Goal: Task Accomplishment & Management: Use online tool/utility

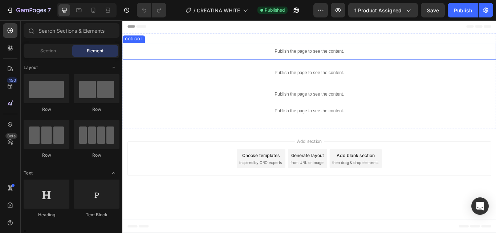
click at [355, 63] on div "Publish the page to see the content." at bounding box center [340, 56] width 436 height 19
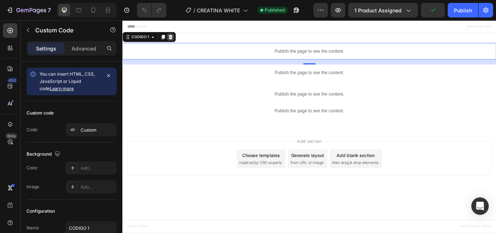
click at [180, 42] on icon at bounding box center [178, 39] width 5 height 5
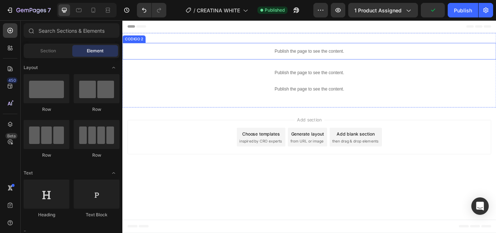
click at [290, 60] on p "Publish the page to see the content." at bounding box center [340, 57] width 436 height 8
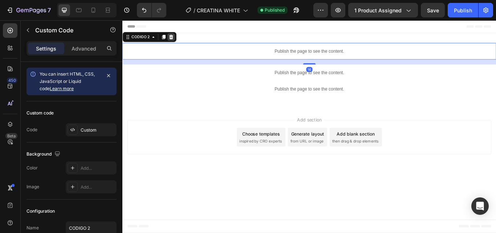
click at [179, 39] on icon at bounding box center [179, 39] width 5 height 5
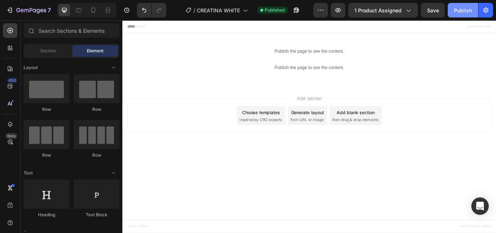
click at [464, 12] on div "Publish" at bounding box center [463, 11] width 18 height 8
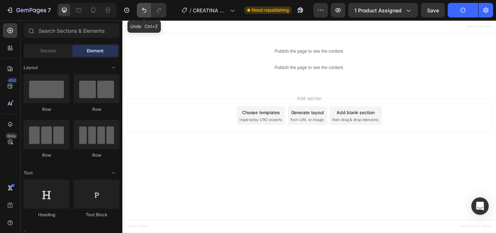
click at [148, 12] on icon "Undo/Redo" at bounding box center [144, 10] width 7 height 7
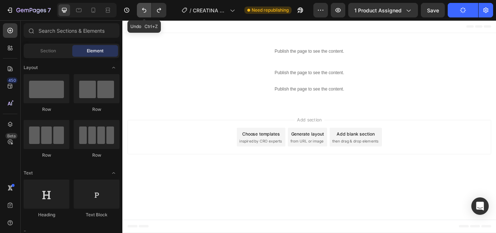
drag, startPoint x: 148, startPoint y: 12, endPoint x: 143, endPoint y: 23, distance: 12.2
click at [148, 12] on icon "Undo/Redo" at bounding box center [144, 10] width 7 height 7
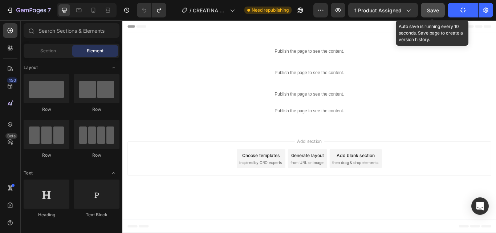
click at [438, 11] on span "Save" at bounding box center [433, 10] width 12 height 6
click at [433, 9] on span "Save" at bounding box center [433, 10] width 12 height 6
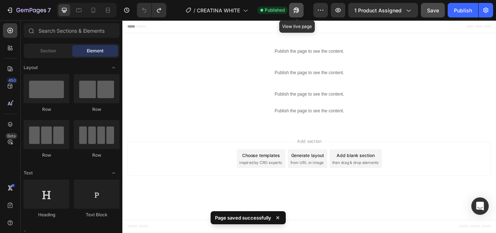
click at [297, 12] on icon "button" at bounding box center [296, 10] width 7 height 7
click at [300, 9] on icon "button" at bounding box center [296, 10] width 7 height 7
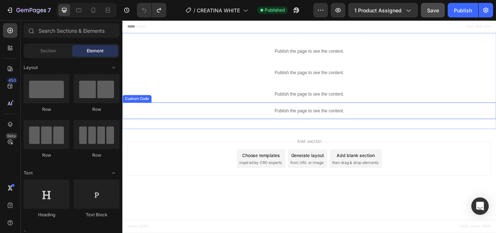
click at [343, 126] on p "Publish the page to see the content." at bounding box center [340, 126] width 436 height 8
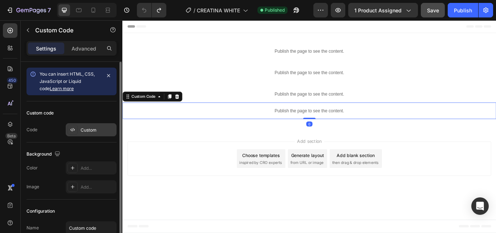
click at [85, 129] on div "Custom" at bounding box center [98, 130] width 34 height 7
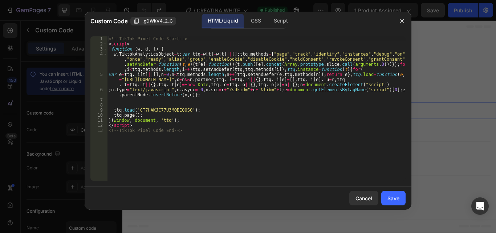
type textarea "<!-- TikTok Pixel Code End -->"
click at [225, 161] on div "<!-- TikTok Pixel Code Start --> < script > ! function ( w , d , t ) { w . Tikt…" at bounding box center [256, 113] width 299 height 154
paste textarea "<!-- TikTok Pixel Code End -->"
type textarea "<!-- TikTok Pixel Code End -->"
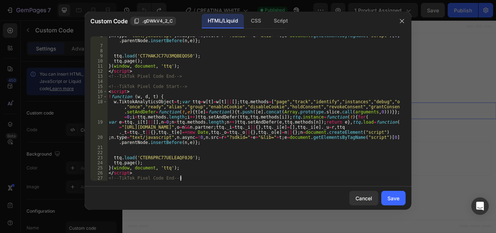
scroll to position [54, 0]
click at [395, 195] on div "Save" at bounding box center [394, 198] width 12 height 8
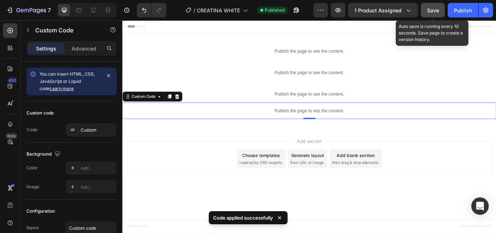
click at [429, 11] on span "Save" at bounding box center [433, 10] width 12 height 6
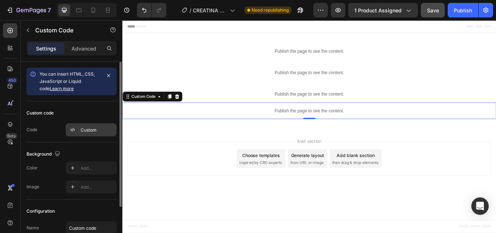
click at [92, 131] on div "Custom" at bounding box center [98, 130] width 34 height 7
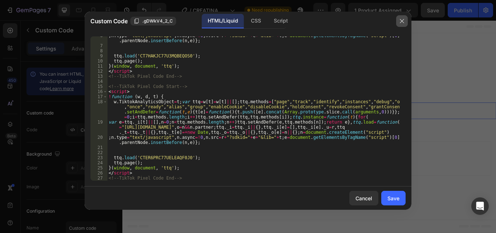
click at [401, 20] on icon "button" at bounding box center [402, 21] width 4 height 4
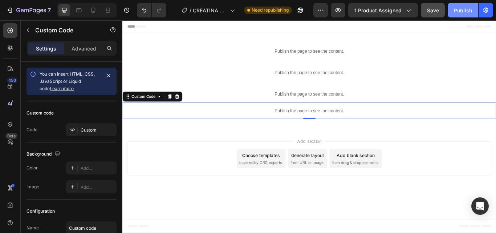
click at [462, 16] on button "Publish" at bounding box center [463, 10] width 31 height 15
click at [468, 12] on div "Publish" at bounding box center [463, 11] width 18 height 8
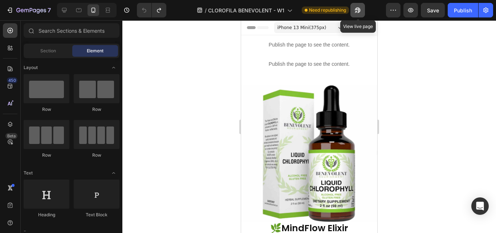
click at [355, 11] on icon "button" at bounding box center [357, 10] width 7 height 7
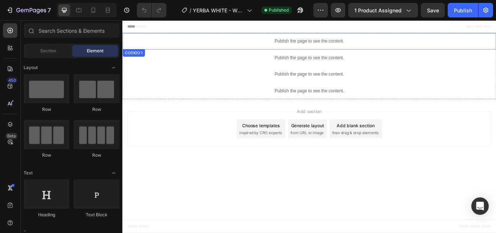
click at [368, 47] on p "Publish the page to see the content." at bounding box center [340, 45] width 436 height 8
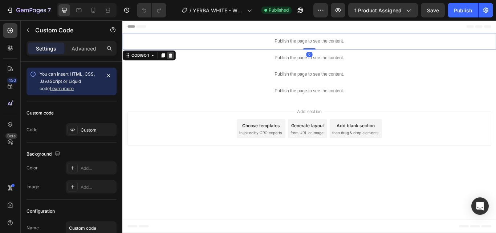
click at [179, 60] on icon at bounding box center [178, 61] width 5 height 5
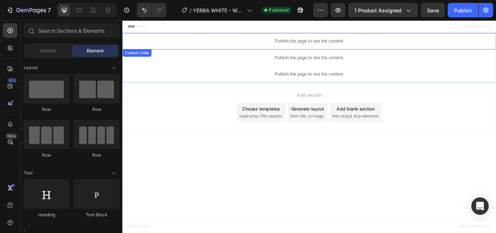
click at [269, 46] on p "Publish the page to see the content." at bounding box center [340, 45] width 436 height 8
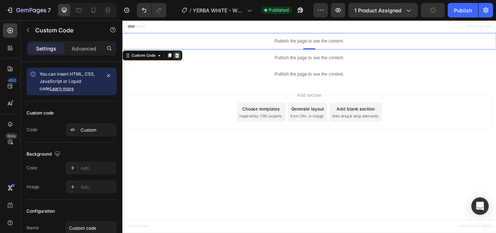
click at [187, 61] on icon at bounding box center [186, 62] width 6 height 6
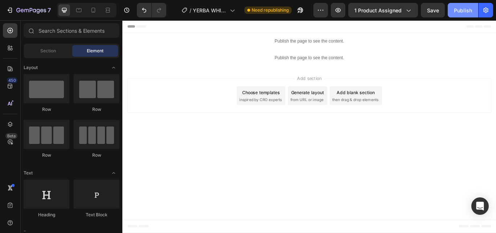
click at [467, 11] on div "Publish" at bounding box center [463, 11] width 18 height 8
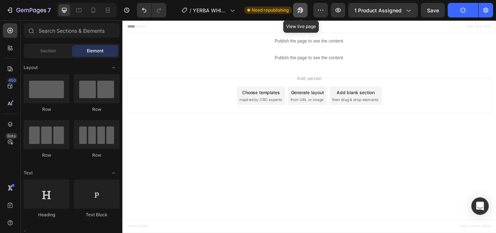
click at [304, 15] on button "button" at bounding box center [300, 10] width 15 height 15
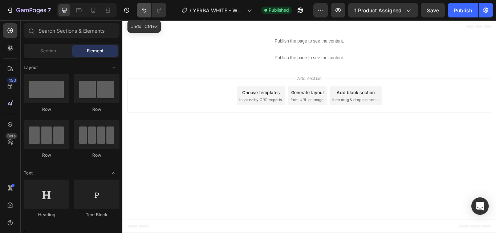
click at [139, 13] on button "Undo/Redo" at bounding box center [144, 10] width 15 height 15
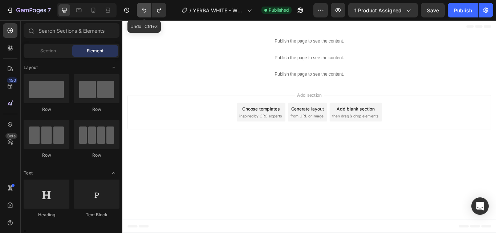
click at [139, 13] on button "Undo/Redo" at bounding box center [144, 10] width 15 height 15
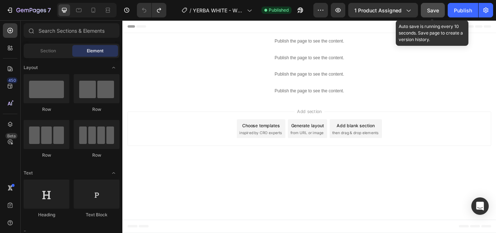
click at [435, 11] on span "Save" at bounding box center [433, 10] width 12 height 6
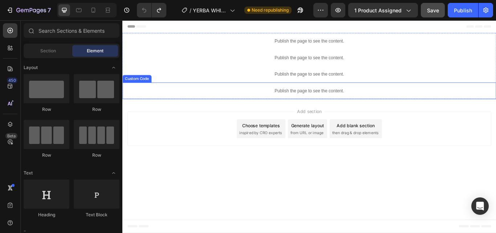
click at [338, 98] on div "Publish the page to see the content." at bounding box center [340, 102] width 436 height 19
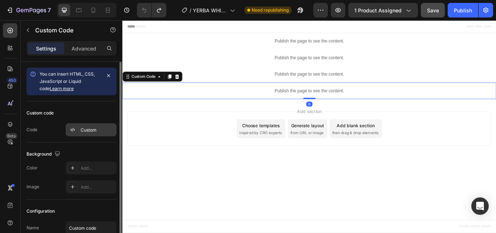
click at [101, 125] on div "Custom" at bounding box center [91, 129] width 51 height 13
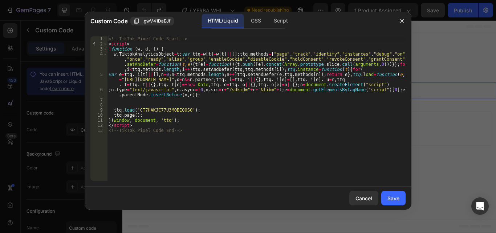
type textarea "<!-- TikTok Pixel Code End -->"
click at [227, 133] on div "<!-- TikTok Pixel Code Start --> < script > ! function ( w , d , t ) { w . Tikt…" at bounding box center [256, 113] width 299 height 154
click at [236, 136] on div "<!-- TikTok Pixel Code Start --> < script > ! function ( w , d , t ) { w . Tikt…" at bounding box center [256, 113] width 299 height 154
paste textarea "<!-- TikTok Pixel Code End -->"
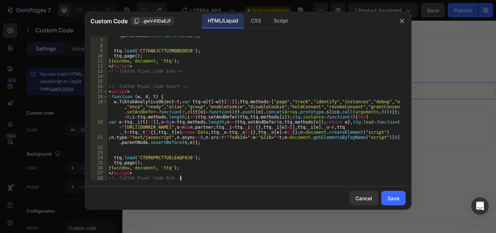
type textarea "<!-- TikTok Pixel Code End -->"
click at [383, 194] on button "Save" at bounding box center [394, 198] width 24 height 15
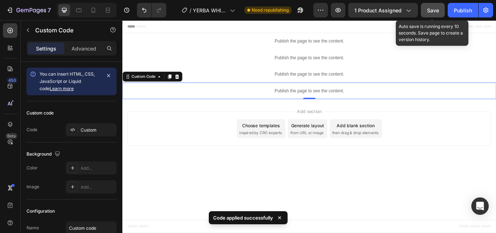
click at [438, 9] on span "Save" at bounding box center [433, 10] width 12 height 6
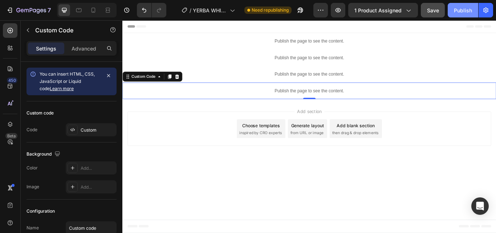
click at [469, 12] on div "Publish" at bounding box center [463, 11] width 18 height 8
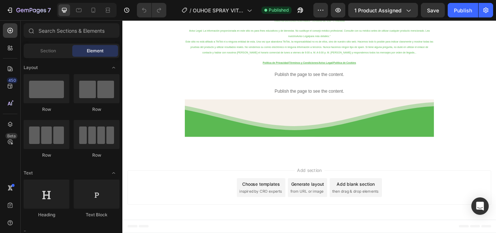
scroll to position [7328, 0]
click at [366, 87] on p "Publish the page to see the content." at bounding box center [340, 84] width 291 height 8
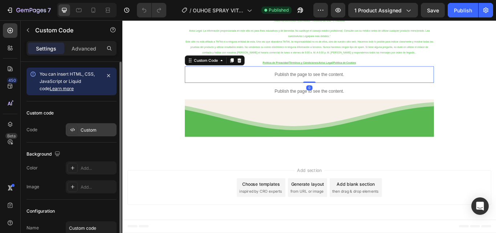
click at [98, 127] on div "Custom" at bounding box center [98, 130] width 34 height 7
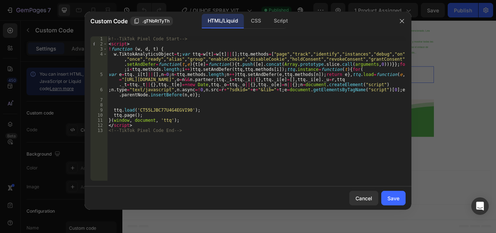
type textarea "<!-- TikTok Pixel Code End -->"
click at [225, 149] on div "<!-- TikTok Pixel Code Start --> < script > ! function ( w , d , t ) { w . Tikt…" at bounding box center [256, 113] width 299 height 154
paste textarea "<!-- TikTok Pixel Code End -->"
type textarea "<!-- TikTok Pixel Code End -->"
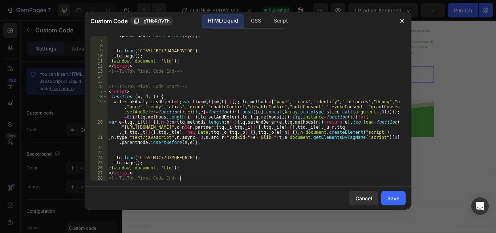
scroll to position [59, 0]
click at [397, 198] on div "Save" at bounding box center [394, 198] width 12 height 8
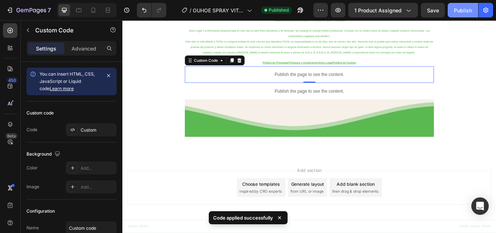
click at [459, 12] on div "Publish" at bounding box center [463, 11] width 18 height 8
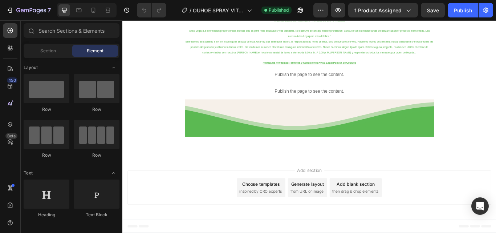
scroll to position [7274, 0]
click at [361, 88] on p "Publish the page to see the content." at bounding box center [340, 84] width 291 height 8
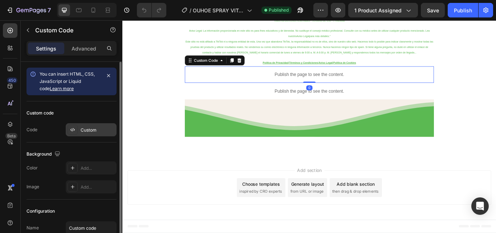
click at [96, 130] on div "Custom" at bounding box center [98, 130] width 34 height 7
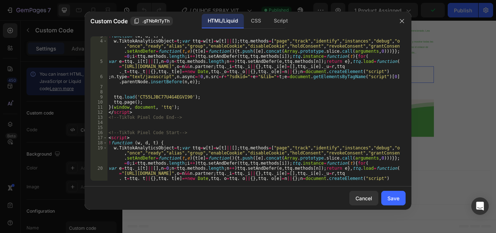
scroll to position [59, 0]
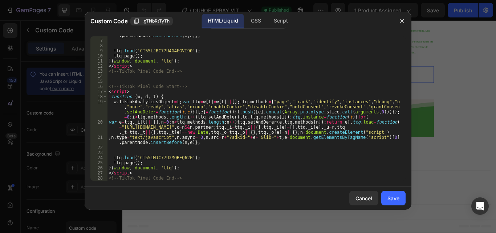
click at [241, 181] on div "6 7 8 9 10 11 12 13 14 15 16 17 18 19 20 21 22 23 24 25 26 27 28 ; n . type = "…" at bounding box center [248, 109] width 327 height 156
type textarea "<!-- TikTok Pixel Code End -->"
click at [241, 180] on div "; n . type = "text/javascript" , n . async =! 0 , n . src = r + "?sdkid=" + e +…" at bounding box center [253, 108] width 293 height 160
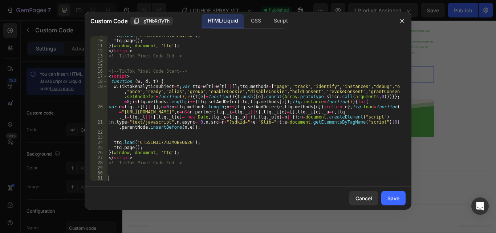
paste textarea "<!-- TikTok Pixel Code End -->"
type textarea "<!-- TikTok Pixel Code End -->"
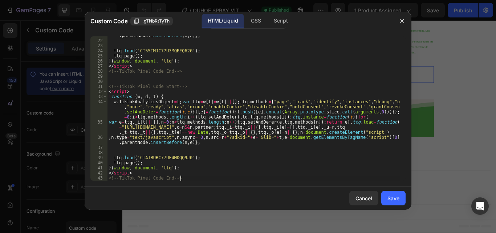
scroll to position [166, 0]
click at [390, 195] on div "Save" at bounding box center [394, 198] width 12 height 8
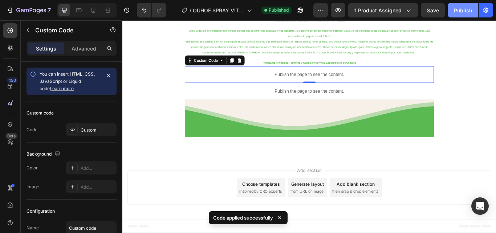
click at [460, 12] on div "Publish" at bounding box center [463, 11] width 18 height 8
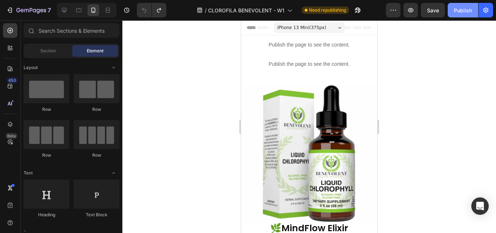
click at [456, 11] on div "Publish" at bounding box center [463, 11] width 18 height 8
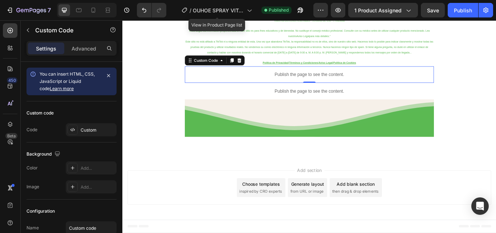
scroll to position [7274, 0]
